Goal: Task Accomplishment & Management: Complete application form

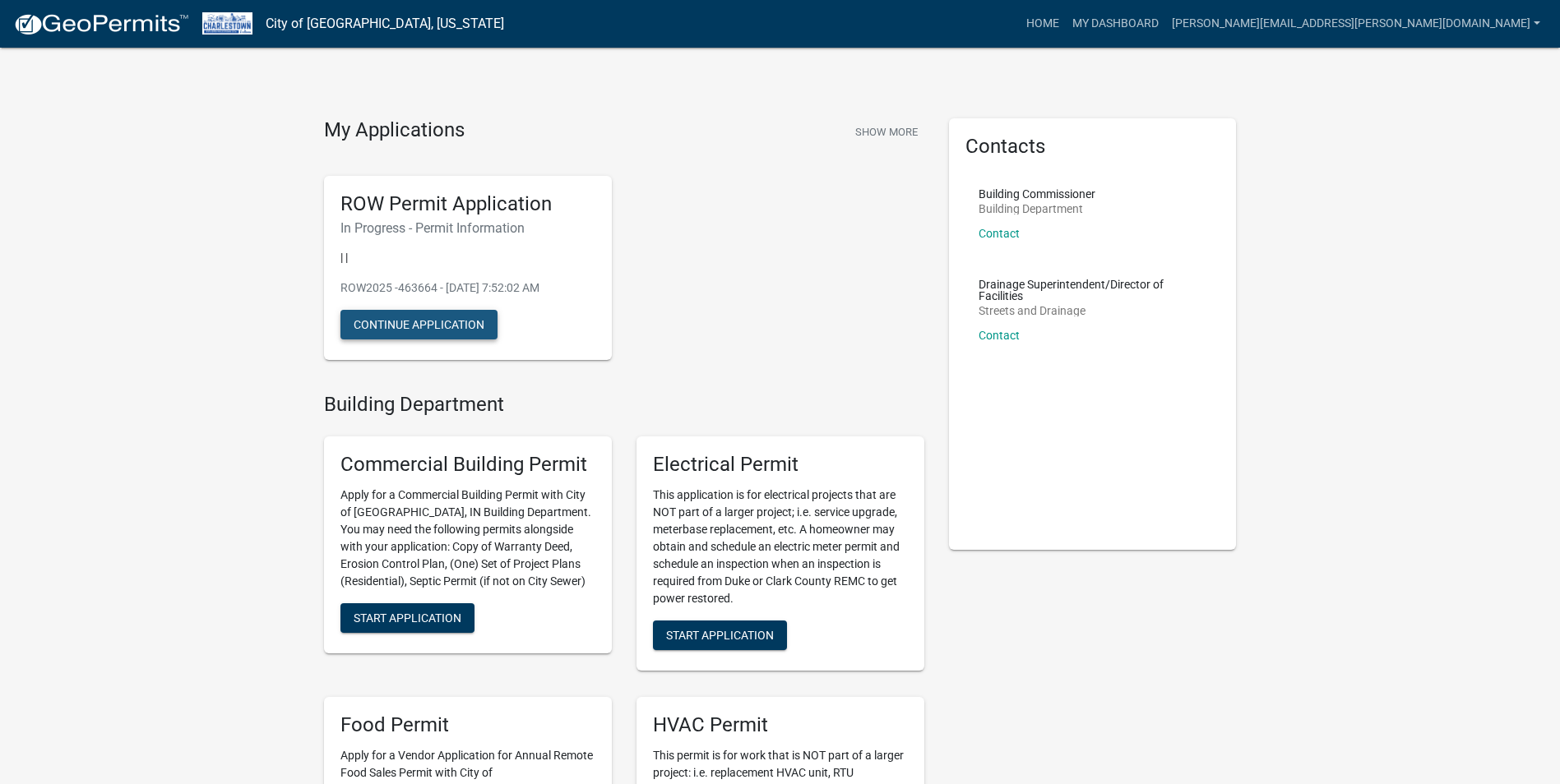
click at [420, 326] on button "Continue Application" at bounding box center [419, 325] width 157 height 29
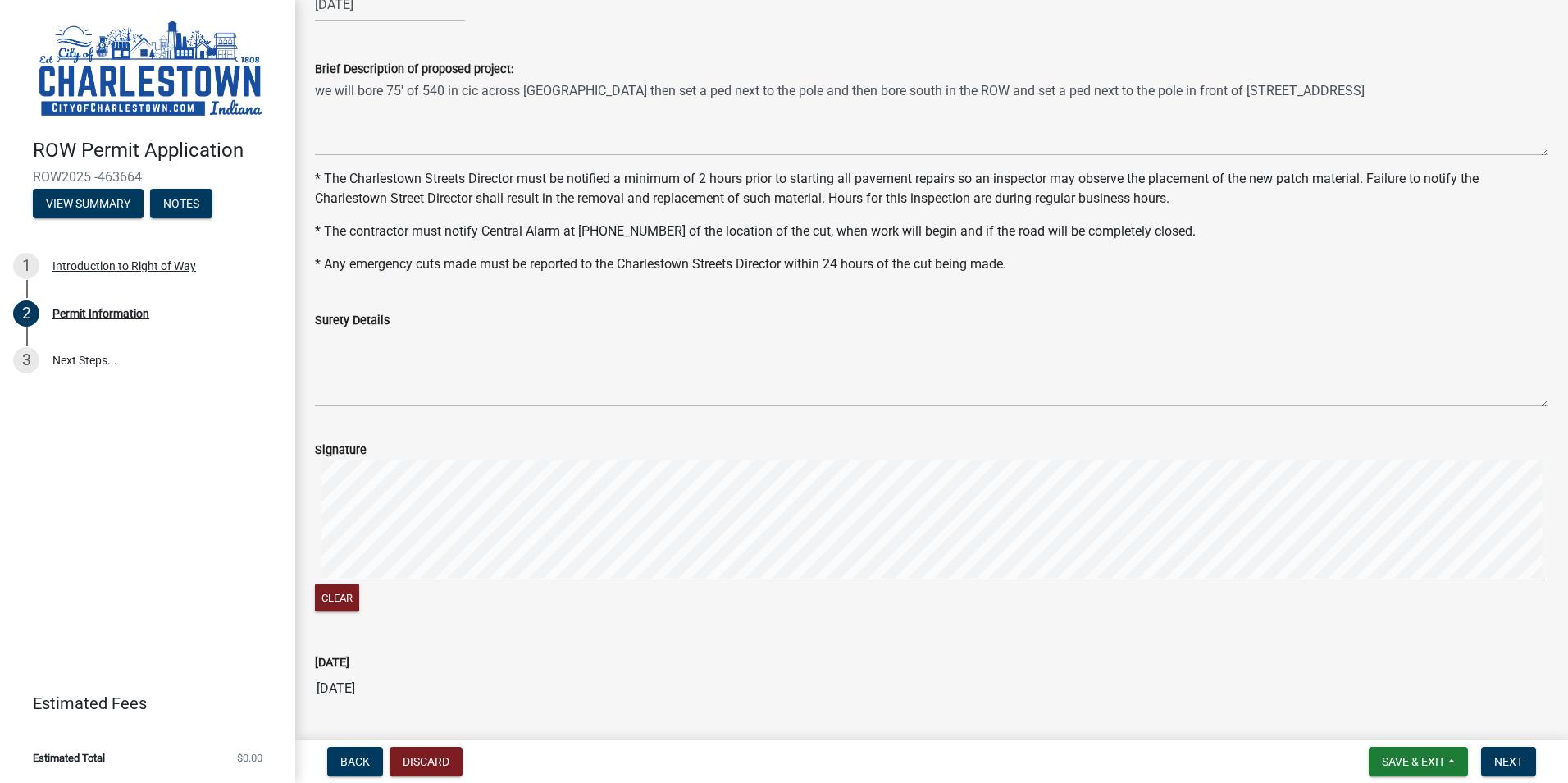
scroll to position [739, 0]
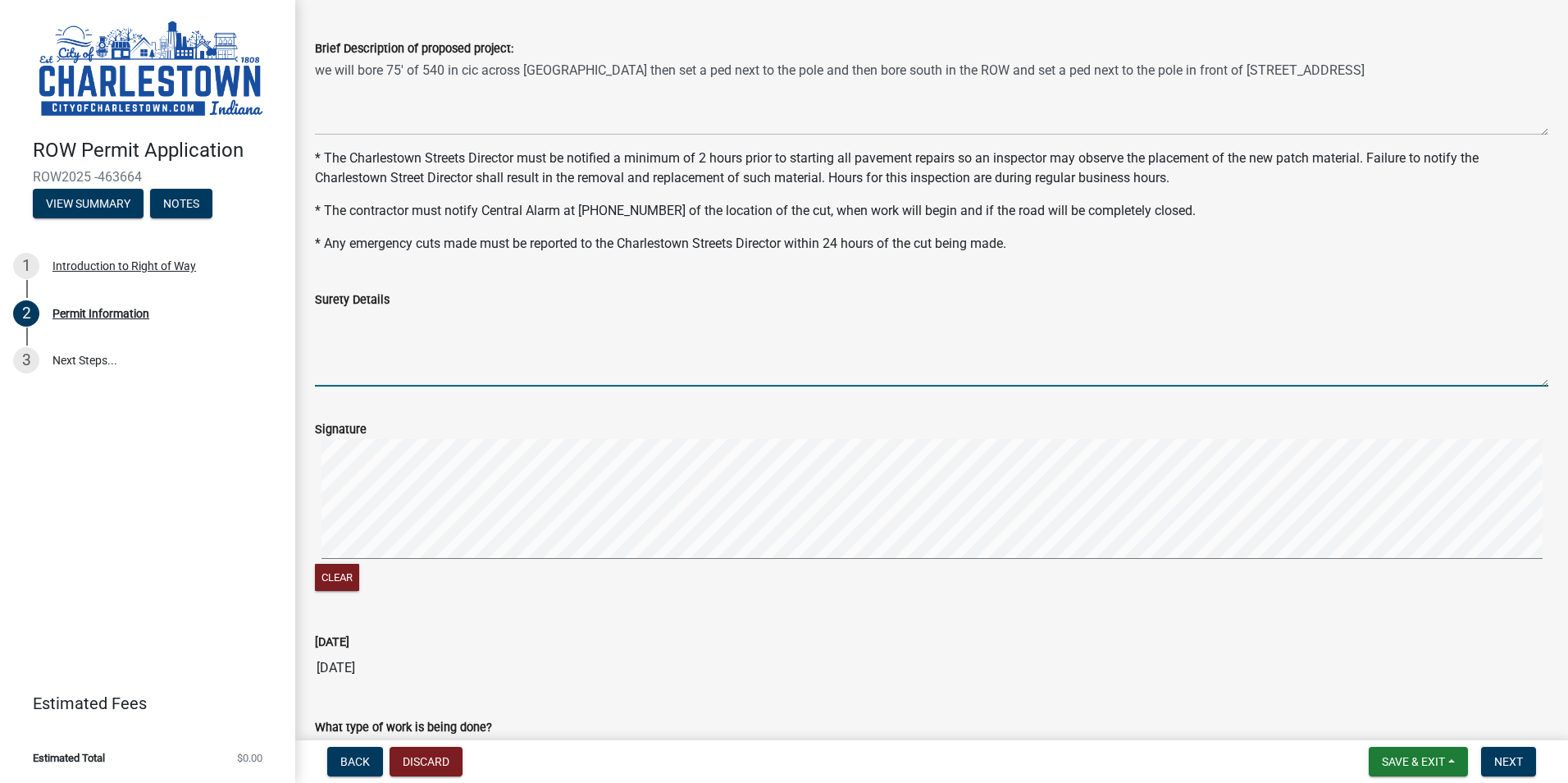
click at [380, 360] on textarea "Surety Details" at bounding box center [931, 348] width 1233 height 77
click at [391, 364] on textarea "Surety Details" at bounding box center [931, 348] width 1233 height 77
click at [373, 362] on textarea "Surety Details" at bounding box center [931, 348] width 1233 height 77
paste textarea "107771542 Charter Communications Operating, LLC License & Permit Right of Way R…"
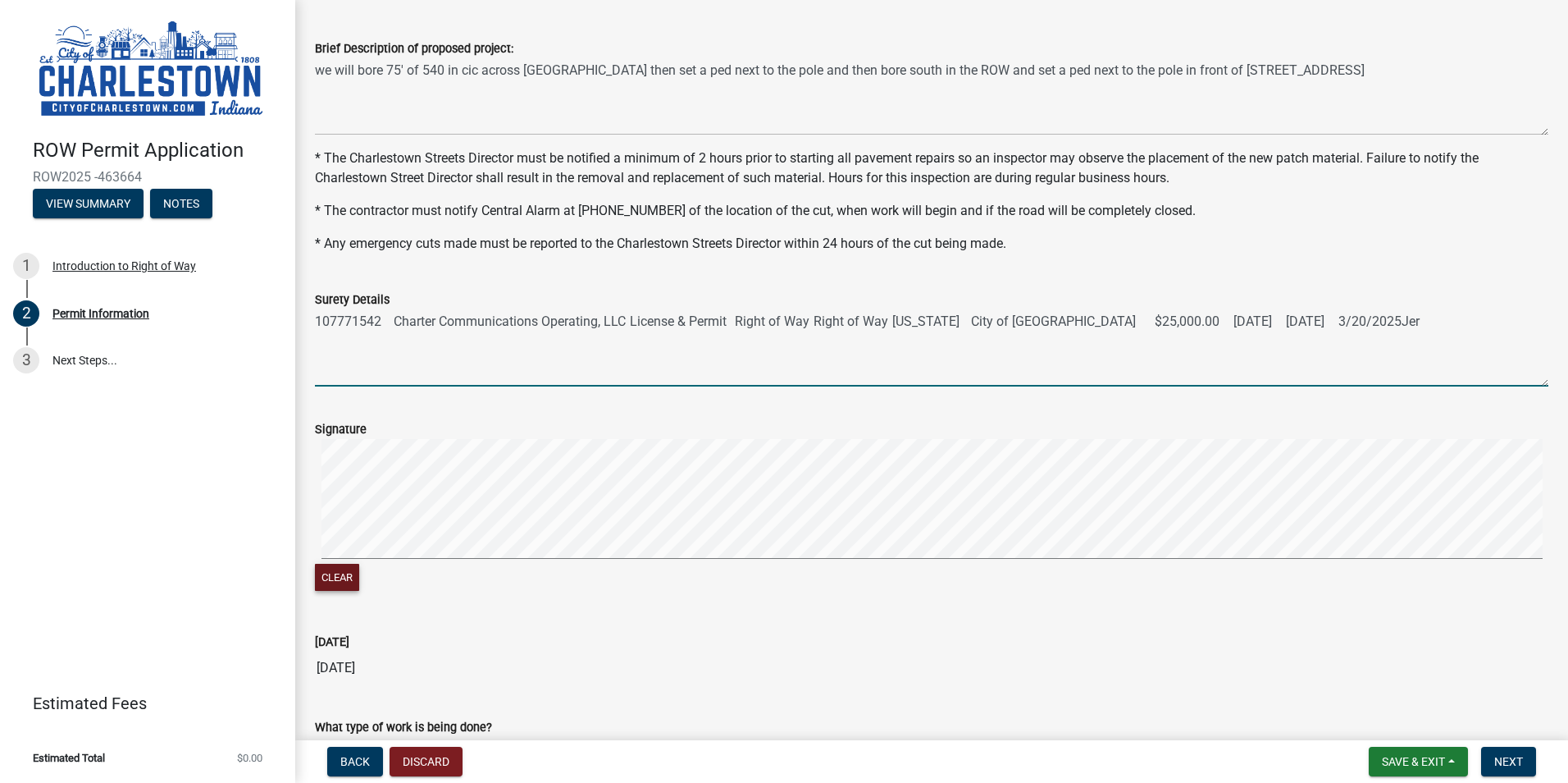
type textarea "107771542 Charter Communications Operating, LLC License & Permit Right of Way R…"
click at [346, 579] on button "Clear" at bounding box center [337, 577] width 44 height 27
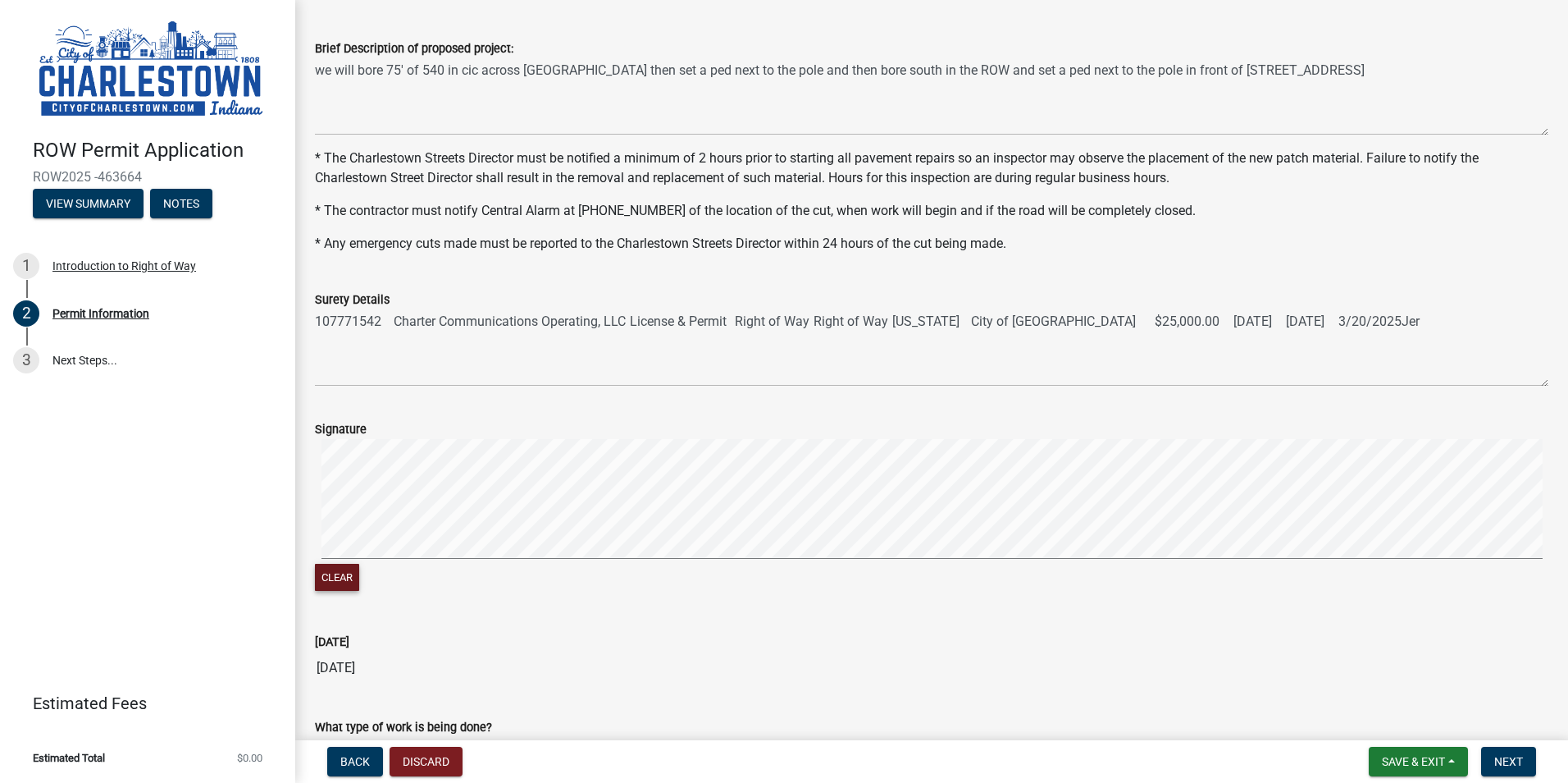
click at [315, 563] on button "Clear" at bounding box center [337, 577] width 44 height 27
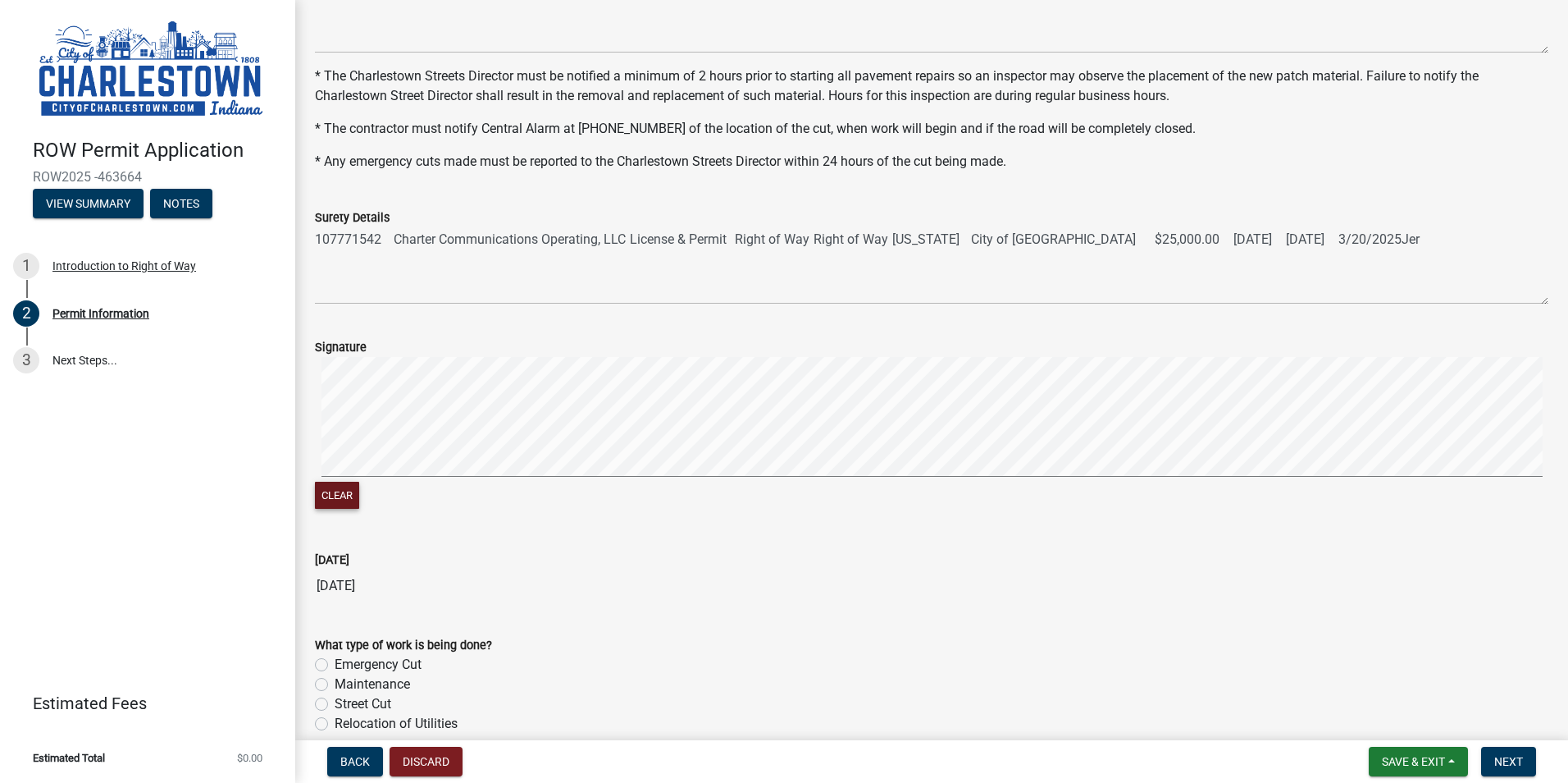
scroll to position [900, 0]
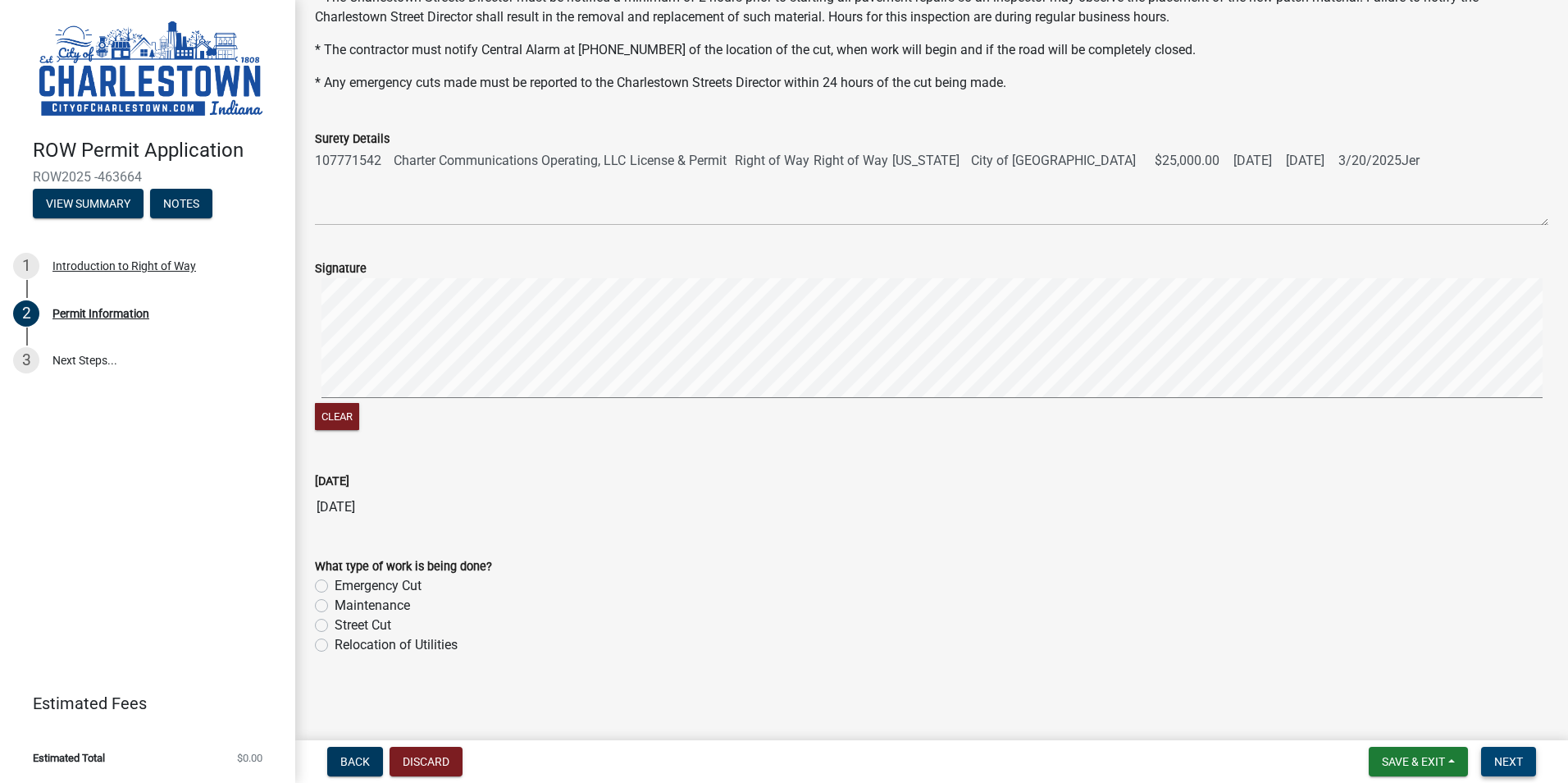
click at [1526, 762] on button "Next" at bounding box center [1508, 761] width 55 height 29
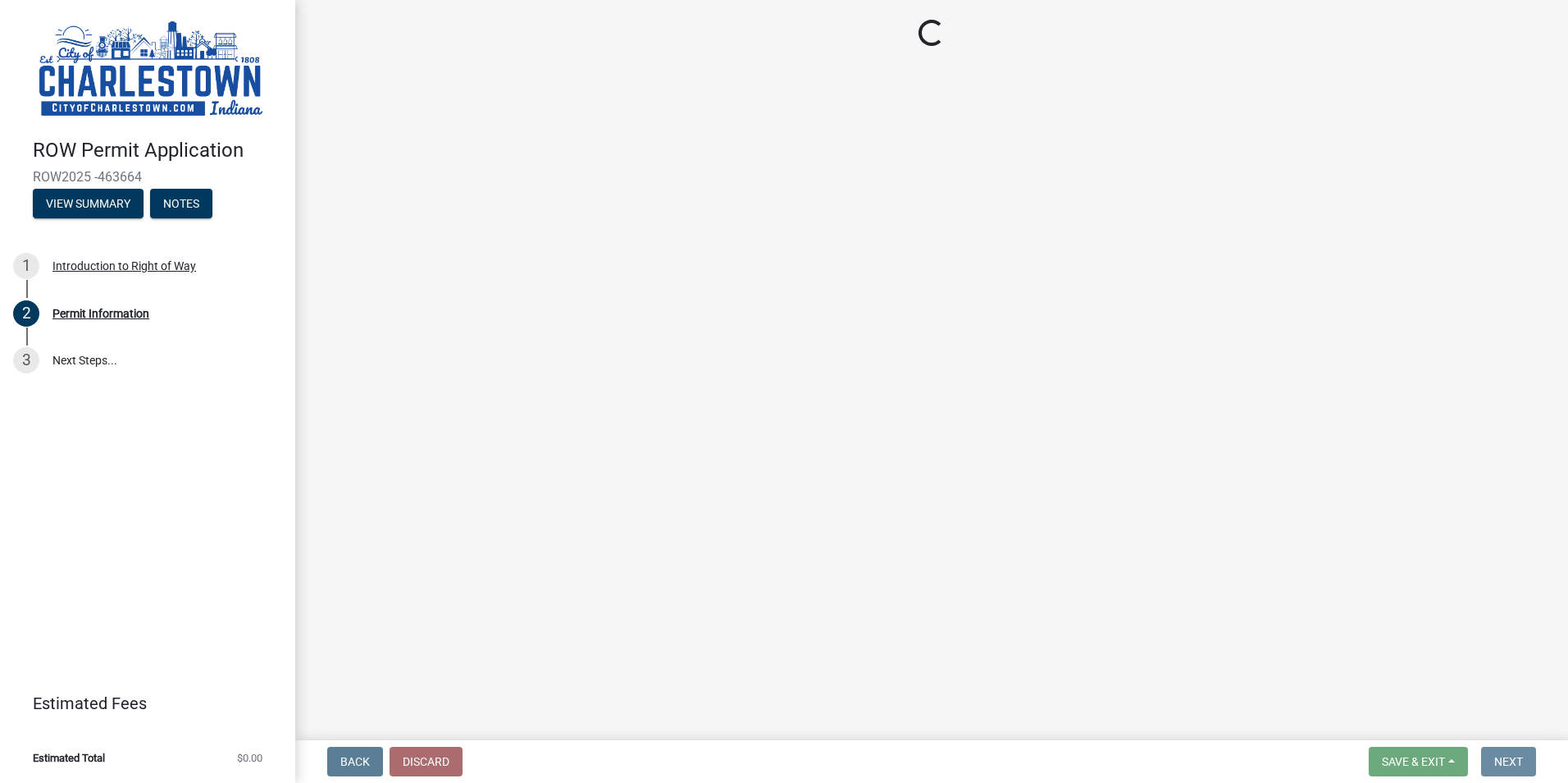
scroll to position [0, 0]
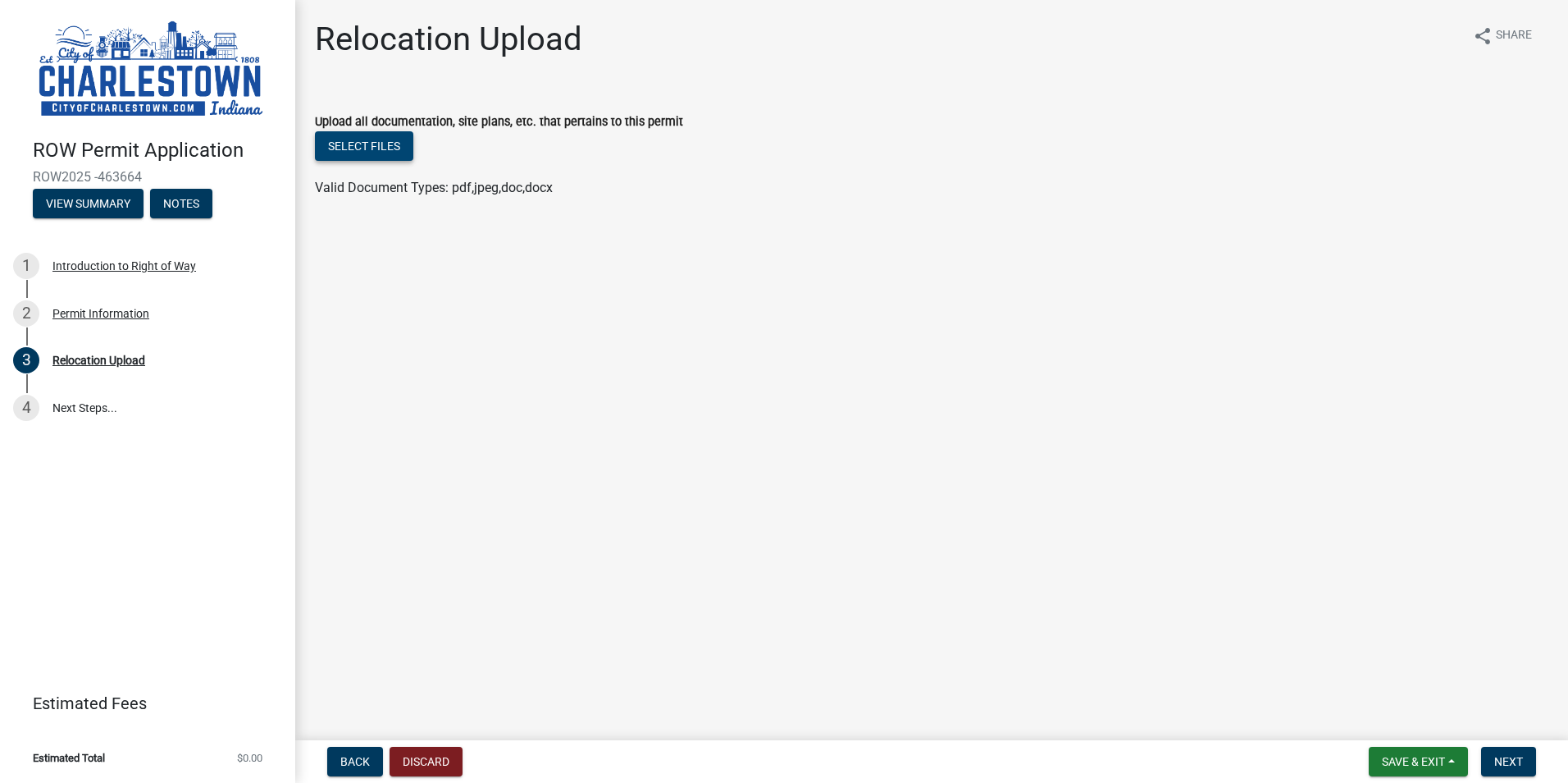
click at [373, 150] on button "Select files" at bounding box center [364, 146] width 98 height 29
click at [363, 146] on button "Select files" at bounding box center [364, 146] width 98 height 29
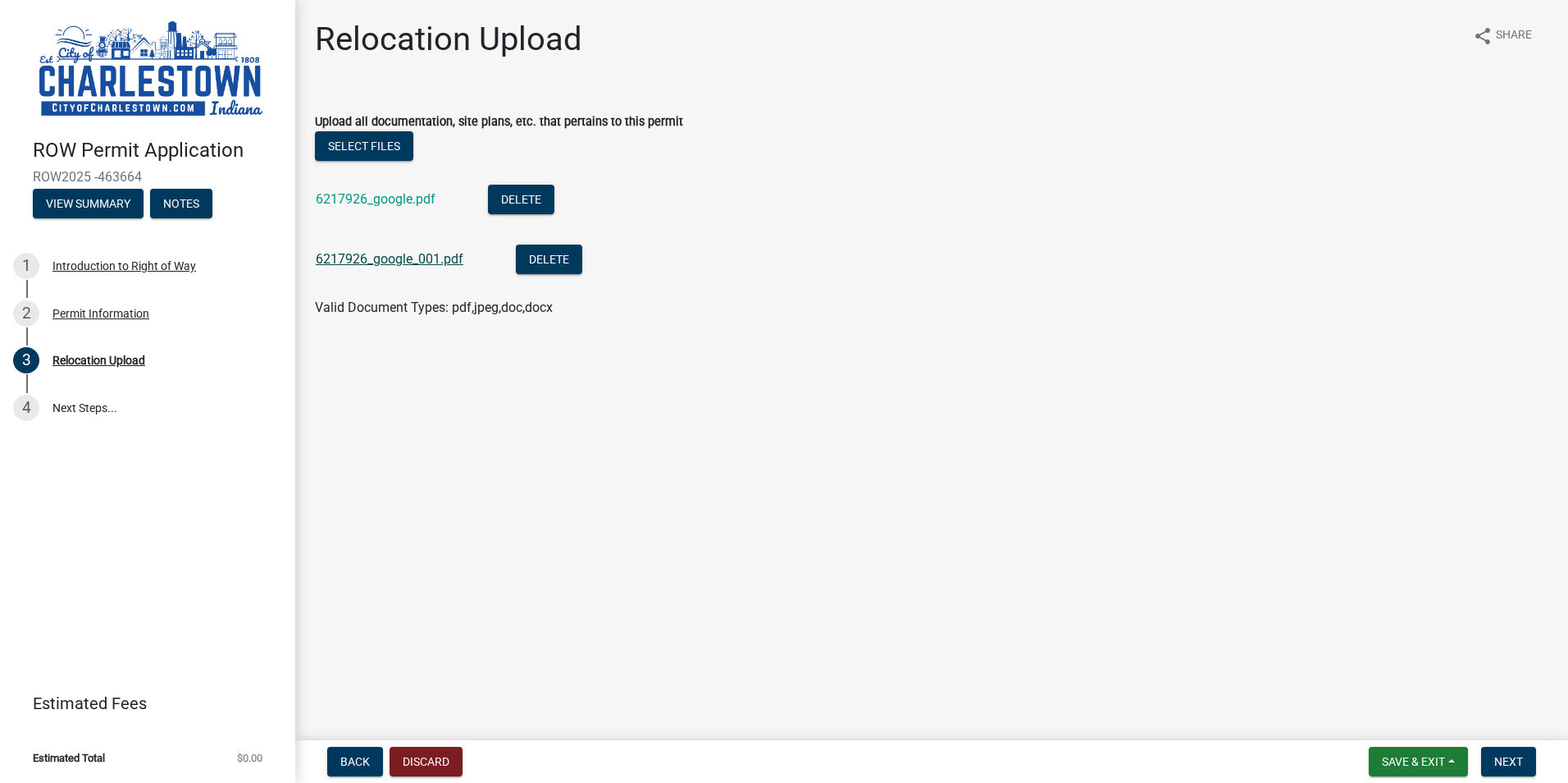
click at [380, 261] on link "6217926_google_001.pdf" at bounding box center [389, 259] width 148 height 16
click at [1517, 759] on span "Next" at bounding box center [1508, 760] width 28 height 13
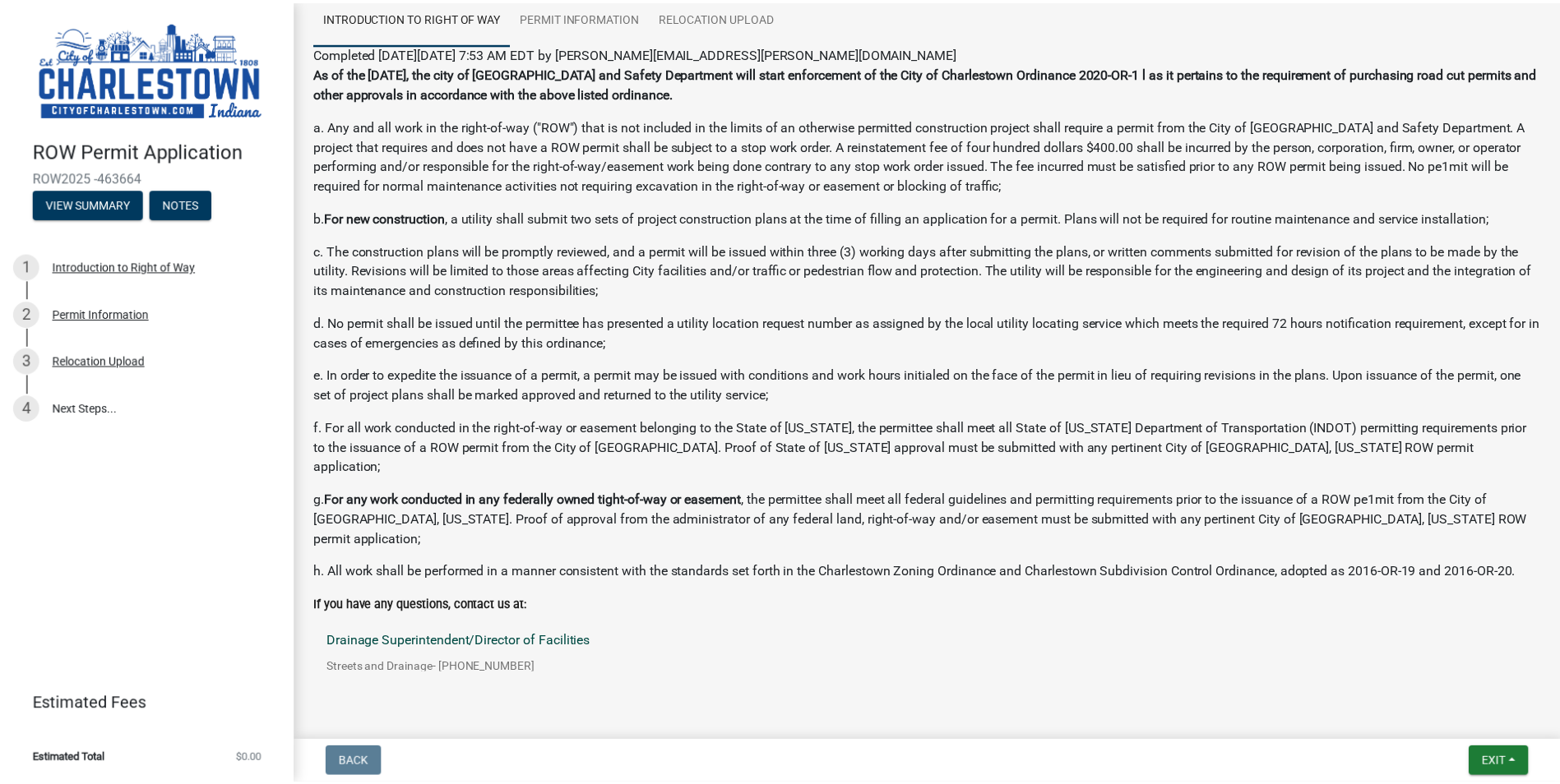
scroll to position [162, 0]
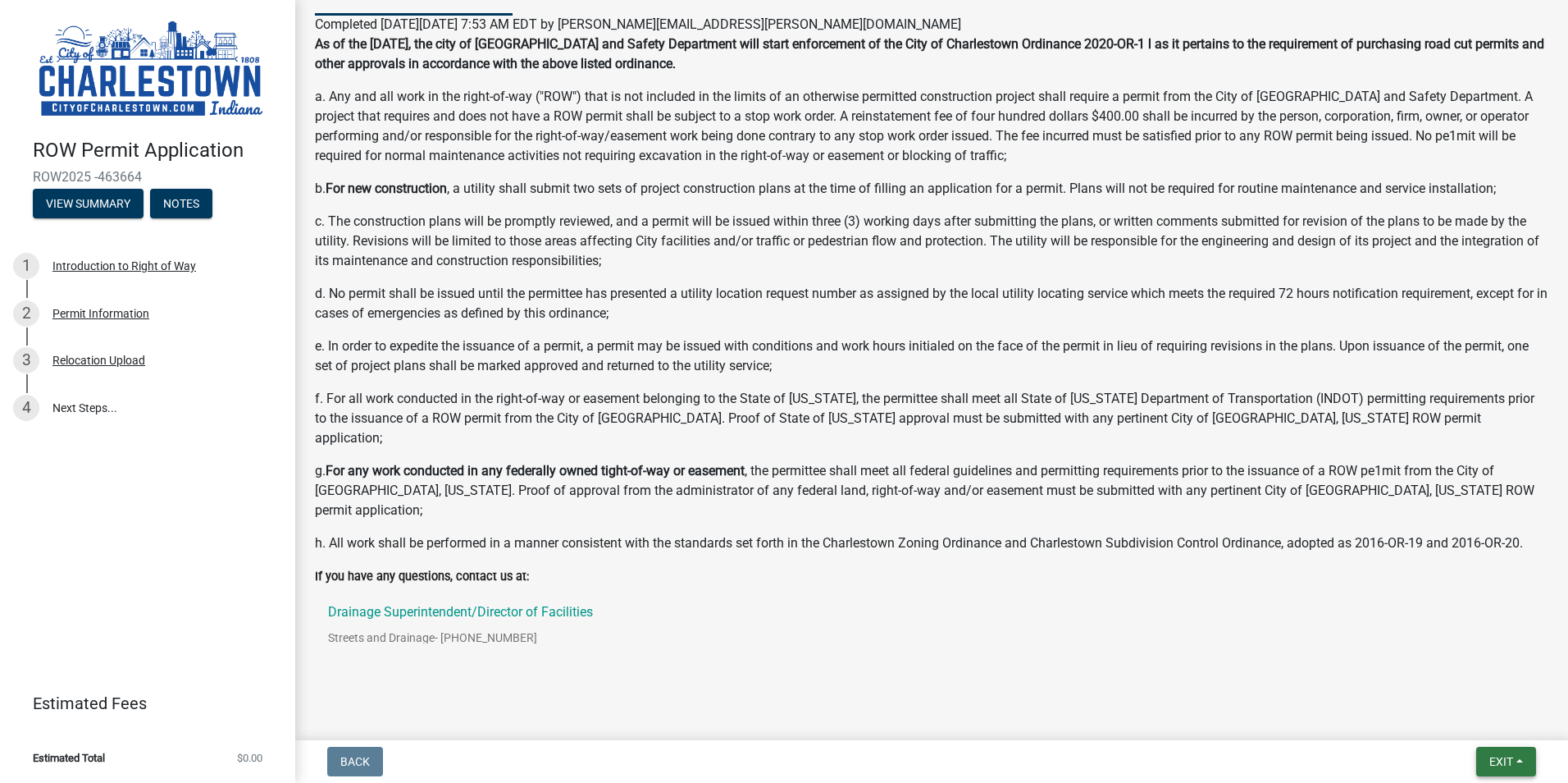
click at [1501, 759] on span "Exit" at bounding box center [1501, 760] width 24 height 13
click at [1474, 714] on button "Save & Exit" at bounding box center [1471, 718] width 131 height 39
